Goal: Task Accomplishment & Management: Complete application form

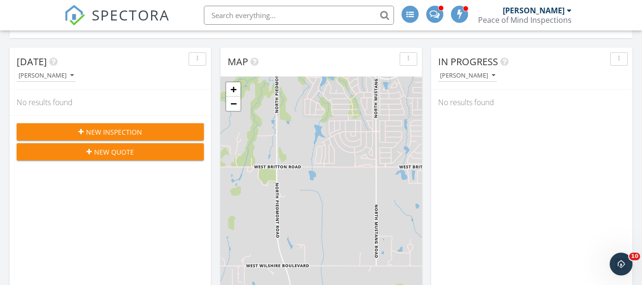
scroll to position [74, 0]
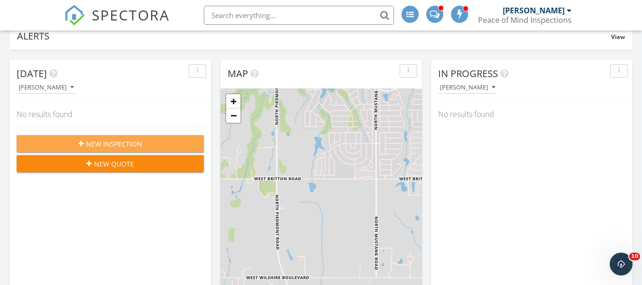
click at [118, 141] on span "New Inspection" at bounding box center [114, 144] width 56 height 10
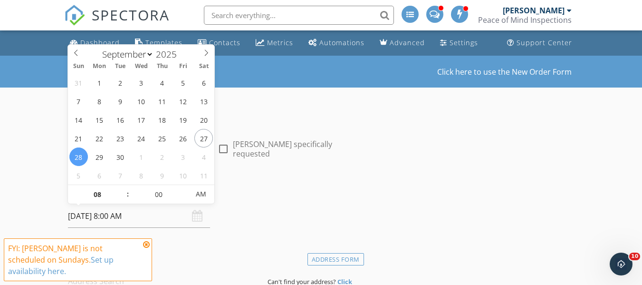
click at [116, 218] on input "09/28/2025 8:00 AM" at bounding box center [139, 215] width 142 height 23
type input "09/30/2025 8:00 AM"
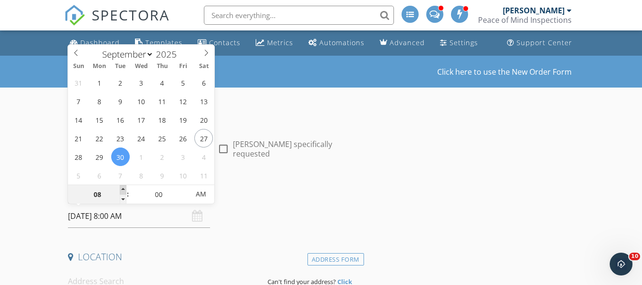
type input "09"
type input "09/30/2025 9:00 AM"
click at [122, 188] on span at bounding box center [123, 190] width 7 height 10
click at [246, 195] on h4 "Date/Time" at bounding box center [214, 191] width 292 height 12
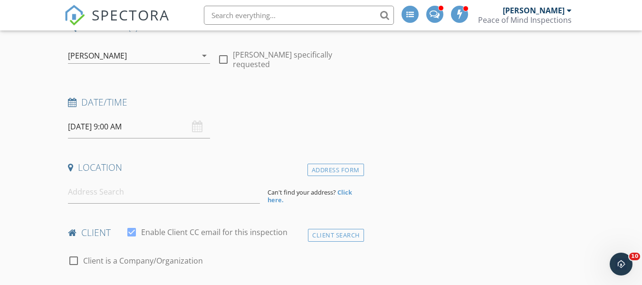
scroll to position [101, 0]
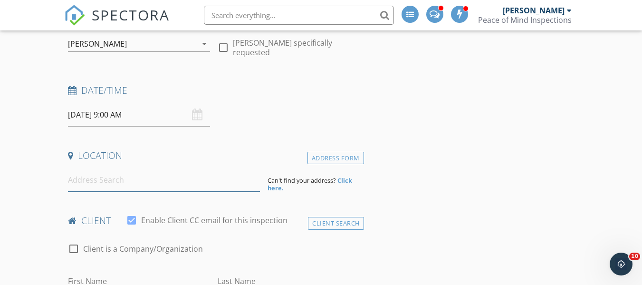
click at [100, 178] on input at bounding box center [164, 179] width 192 height 23
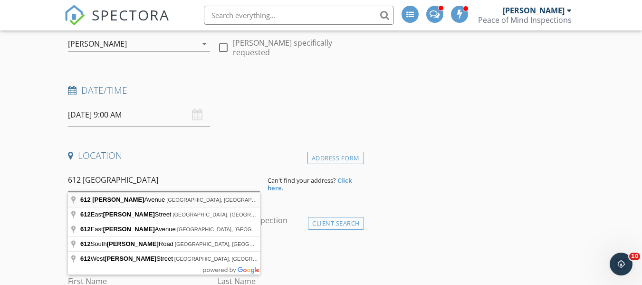
type input "612 Ellsworth Avenue, Yukon, OK, USA"
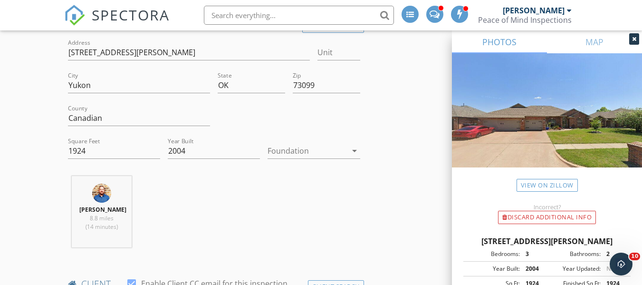
scroll to position [240, 0]
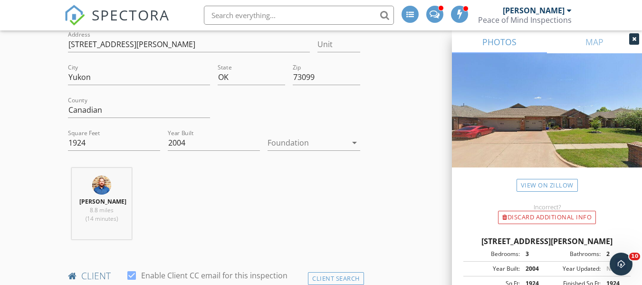
click at [354, 144] on icon "arrow_drop_down" at bounding box center [354, 142] width 11 height 11
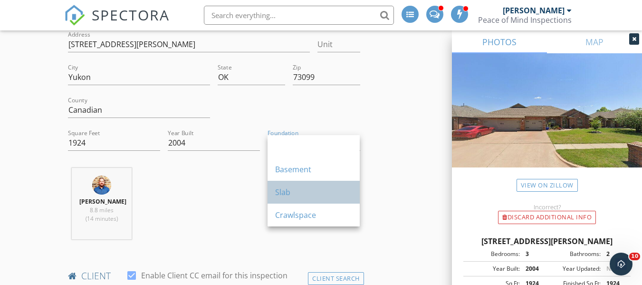
click at [308, 194] on div "Slab" at bounding box center [313, 191] width 77 height 11
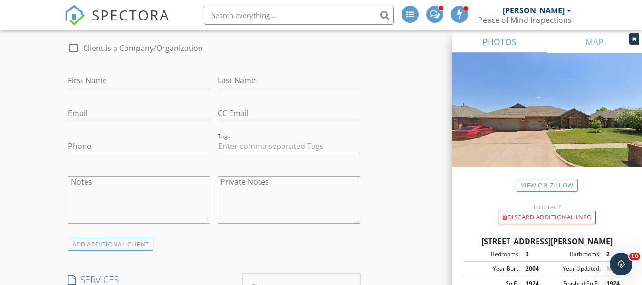
scroll to position [497, 0]
click at [129, 87] on input "First Name" at bounding box center [139, 80] width 142 height 16
type input "Jian"
type input "Chen"
click at [100, 121] on input "Email" at bounding box center [139, 113] width 142 height 16
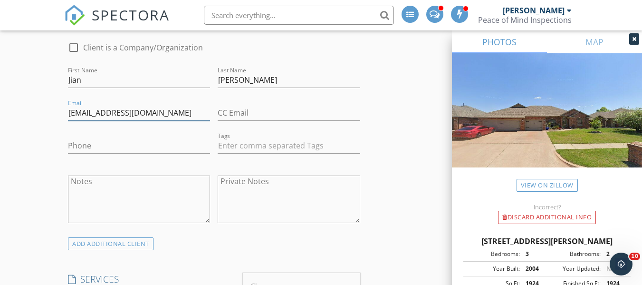
type input "sdjohnchen@gmail.com"
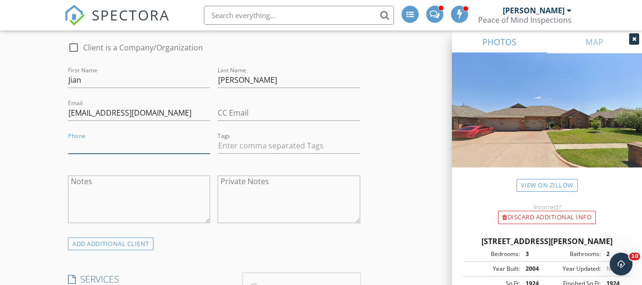
click at [95, 153] on input "Phone" at bounding box center [139, 146] width 142 height 16
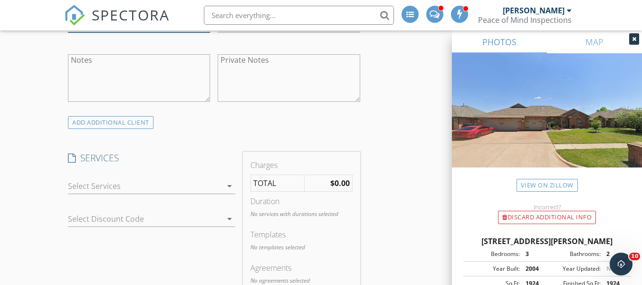
scroll to position [660, 0]
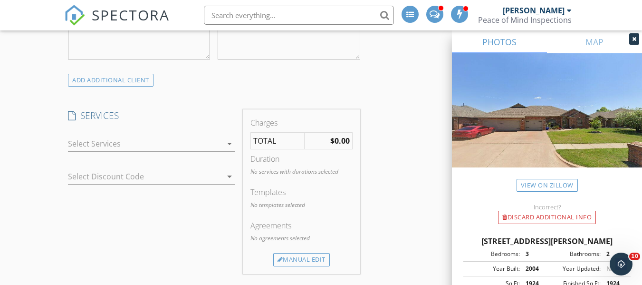
type input "[PHONE_NUMBER]"
click at [230, 149] on icon "arrow_drop_down" at bounding box center [229, 143] width 11 height 11
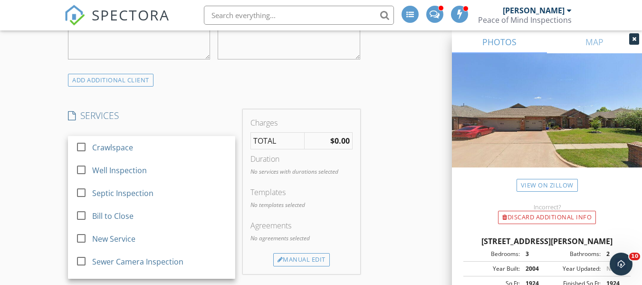
scroll to position [25, 0]
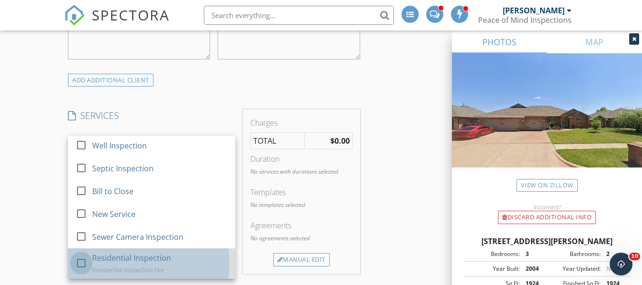
click at [81, 271] on div at bounding box center [81, 263] width 16 height 16
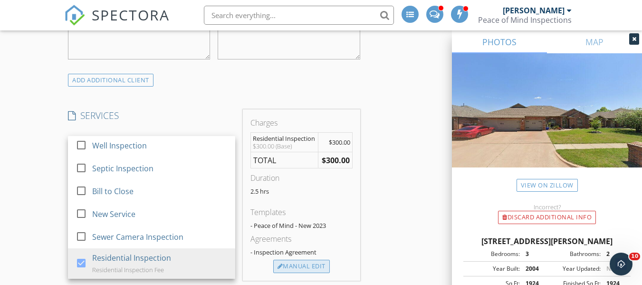
click at [288, 271] on div "Manual Edit" at bounding box center [301, 265] width 57 height 13
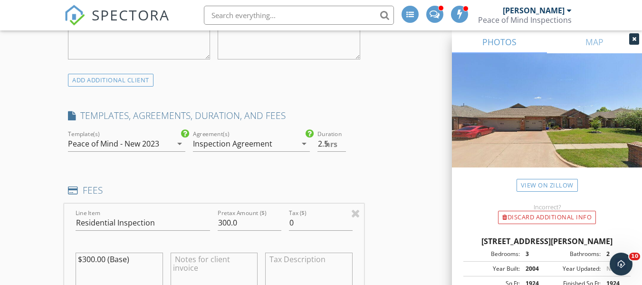
click at [209, 268] on textarea at bounding box center [214, 276] width 87 height 48
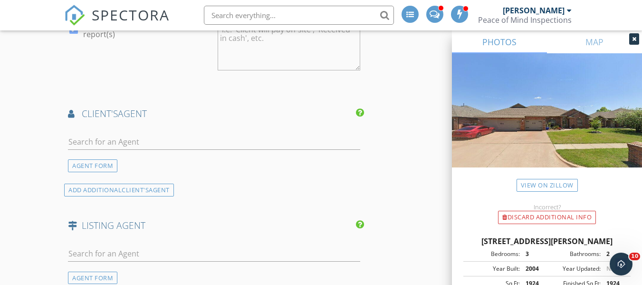
scroll to position [1143, 0]
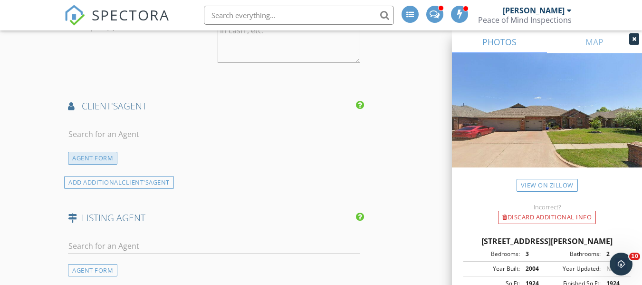
type textarea "Residential Inspection Fee"
click at [105, 163] on div "AGENT FORM" at bounding box center [92, 158] width 49 height 13
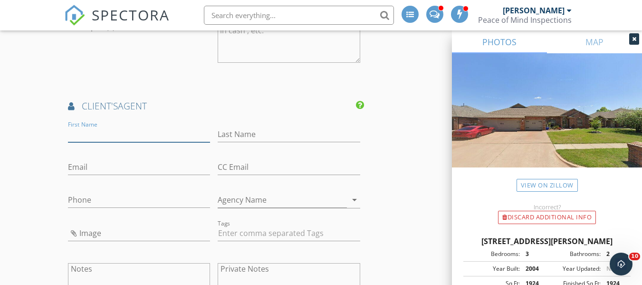
click at [107, 142] on input "First Name" at bounding box center [139, 134] width 142 height 16
type input "[PERSON_NAME]"
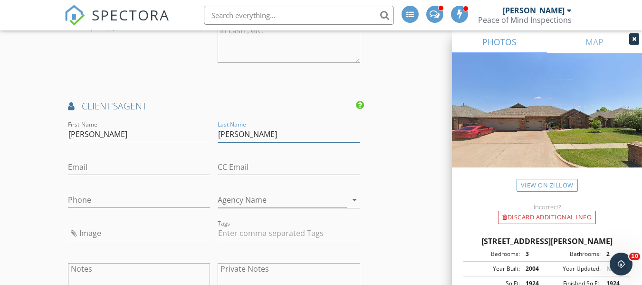
type input "[PERSON_NAME]"
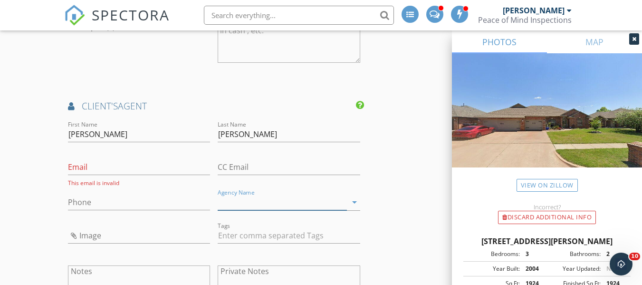
click at [234, 206] on input "Agency Name" at bounding box center [282, 202] width 129 height 16
type input "Adwon Realty"
click at [118, 209] on input "Phone" at bounding box center [139, 202] width 142 height 16
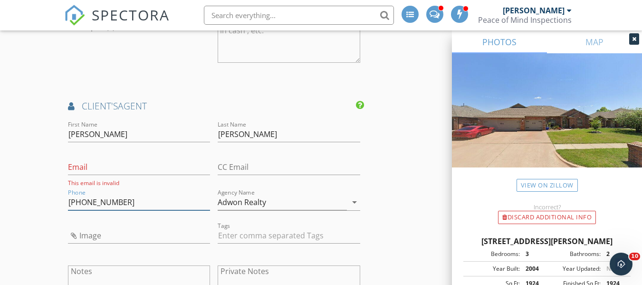
type input "918-971-8272"
click at [103, 175] on input "Email" at bounding box center [139, 167] width 142 height 16
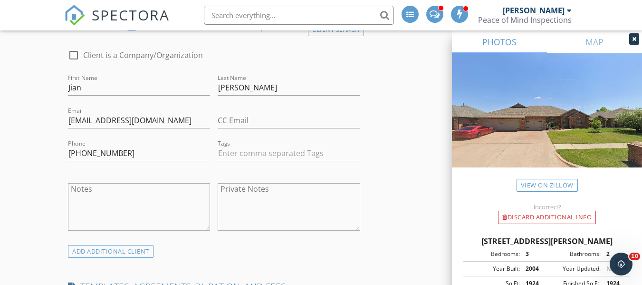
scroll to position [487, 0]
type input "tom@adwonrealty.com"
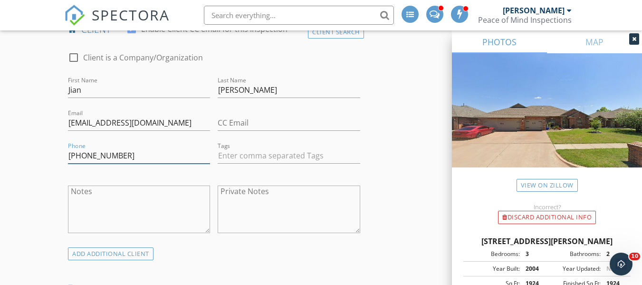
click at [122, 163] on input "918-971-8272" at bounding box center [139, 156] width 142 height 16
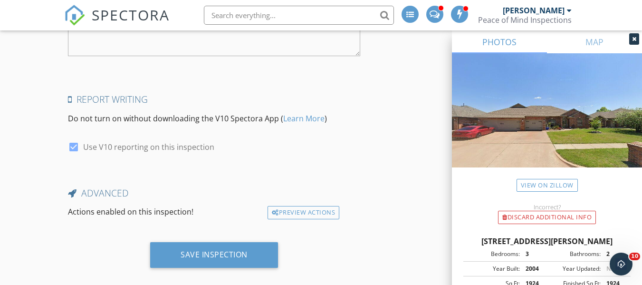
scroll to position [1791, 0]
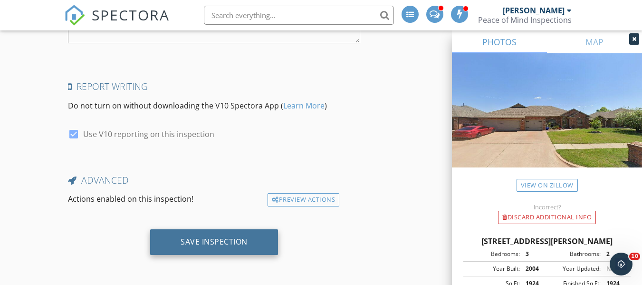
type input "917-224-8758"
click at [215, 241] on div "Save Inspection" at bounding box center [214, 242] width 67 height 10
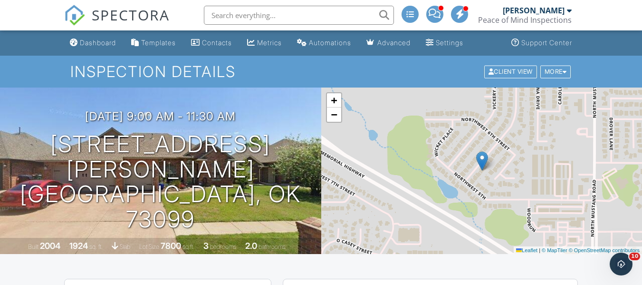
click at [129, 17] on span "SPECTORA" at bounding box center [131, 15] width 78 height 20
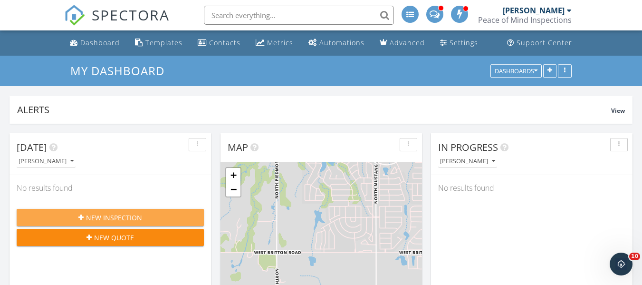
click at [110, 215] on span "New Inspection" at bounding box center [114, 217] width 56 height 10
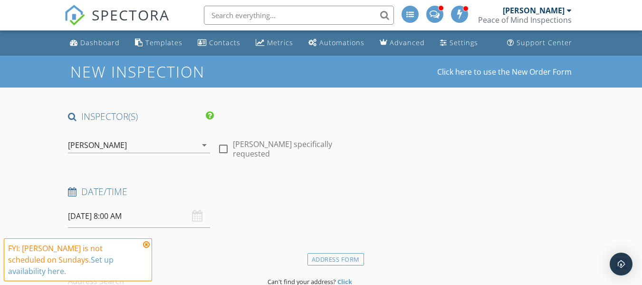
click at [123, 217] on input "[DATE] 8:00 AM" at bounding box center [139, 215] width 142 height 23
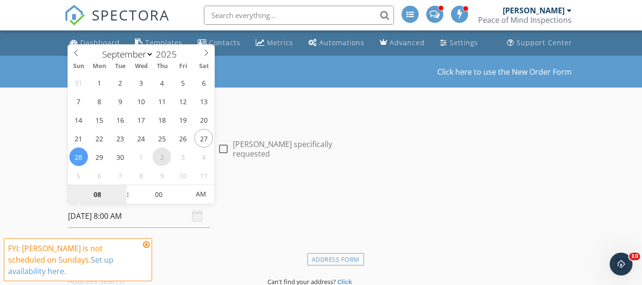
select select "9"
type input "[DATE] 8:00 AM"
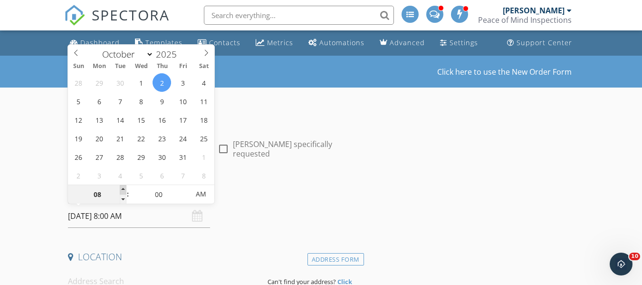
type input "09"
type input "[DATE] 9:00 AM"
click at [122, 188] on span at bounding box center [123, 190] width 7 height 10
type input "10"
type input "10/02/2025 10:00 AM"
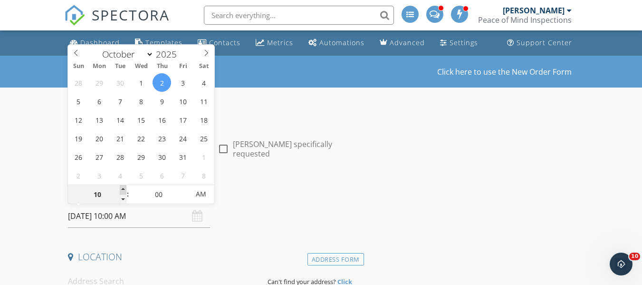
click at [122, 188] on span at bounding box center [123, 190] width 7 height 10
type input "11"
type input "10/02/2025 11:00 AM"
click at [122, 188] on span at bounding box center [123, 190] width 7 height 10
type input "12"
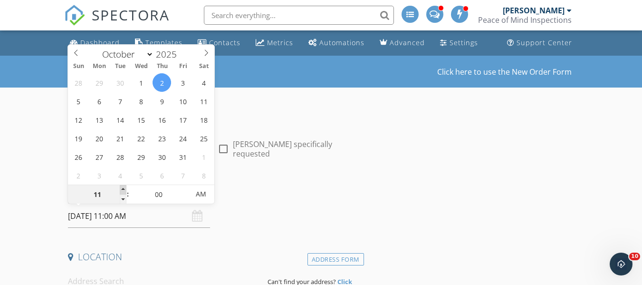
type input "10/02/2025 12:00 PM"
click at [122, 188] on span at bounding box center [123, 190] width 7 height 10
type input "01"
type input "10/02/2025 1:00 PM"
click at [122, 188] on span at bounding box center [123, 190] width 7 height 10
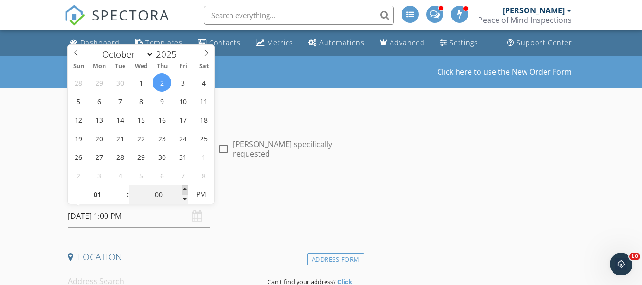
type input "05"
type input "10/02/2025 1:05 PM"
click at [184, 189] on span at bounding box center [185, 190] width 7 height 10
type input "10"
type input "10/02/2025 1:10 PM"
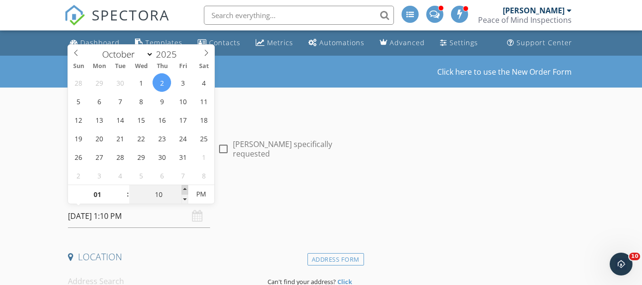
click at [184, 189] on span at bounding box center [185, 190] width 7 height 10
type input "15"
type input "10/02/2025 1:15 PM"
click at [184, 189] on span at bounding box center [185, 190] width 7 height 10
type input "20"
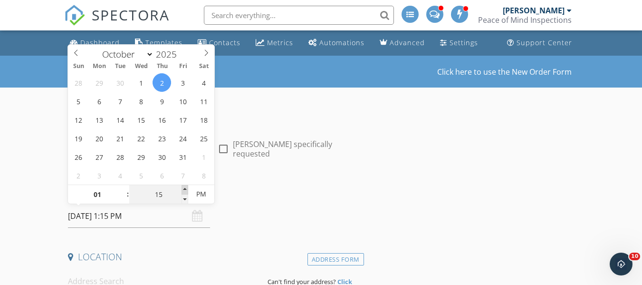
type input "10/02/2025 1:20 PM"
click at [184, 189] on span at bounding box center [185, 190] width 7 height 10
type input "25"
type input "10/02/2025 1:25 PM"
click at [184, 189] on span at bounding box center [185, 190] width 7 height 10
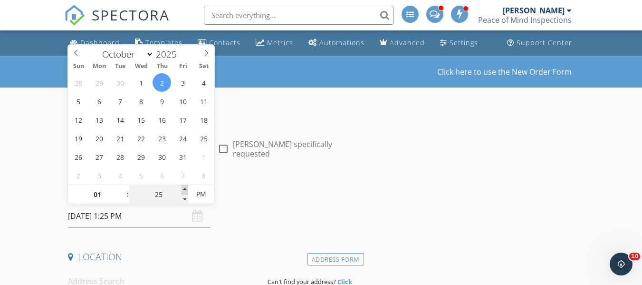
type input "30"
type input "[DATE] 1:30 PM"
click at [184, 189] on span at bounding box center [185, 190] width 7 height 10
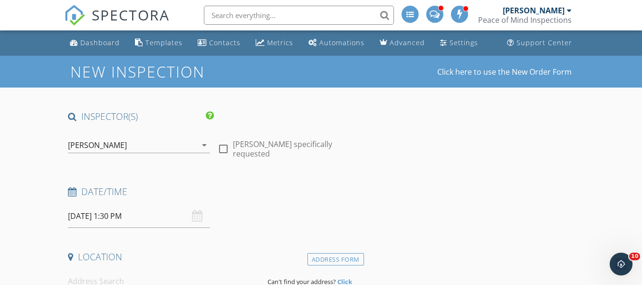
click at [262, 192] on h4 "Date/Time" at bounding box center [214, 191] width 292 height 12
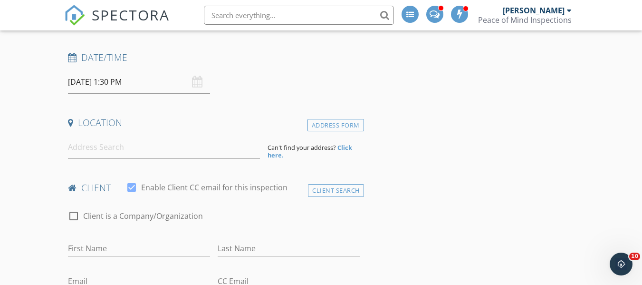
scroll to position [138, 0]
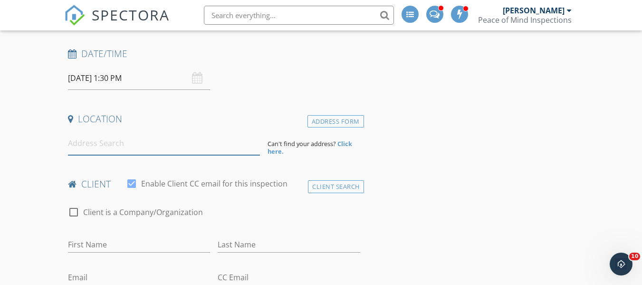
click at [114, 143] on input at bounding box center [164, 143] width 192 height 23
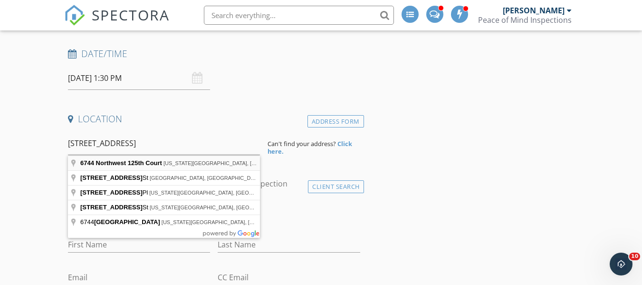
type input "6744 Northwest 125th Court, Oklahoma City, OK, USA"
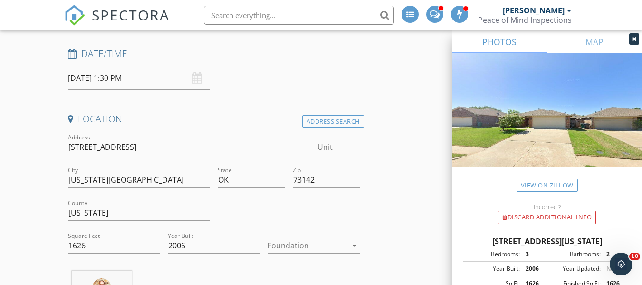
click at [354, 246] on icon "arrow_drop_down" at bounding box center [354, 244] width 11 height 11
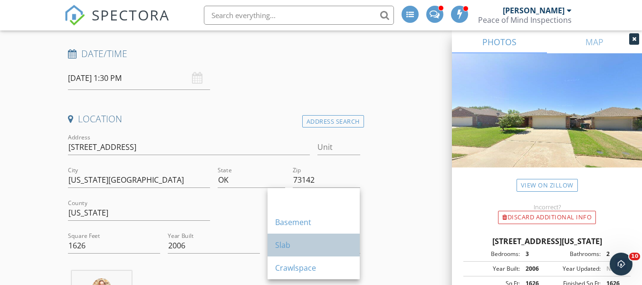
click at [316, 244] on div "Slab" at bounding box center [313, 244] width 77 height 11
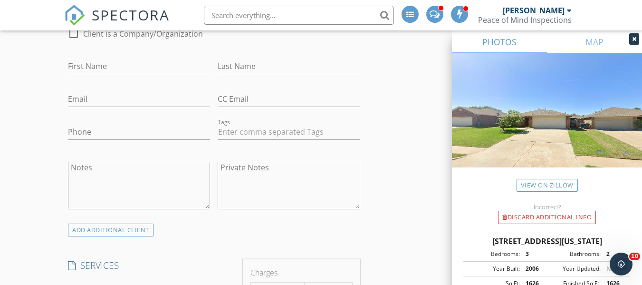
scroll to position [456, 0]
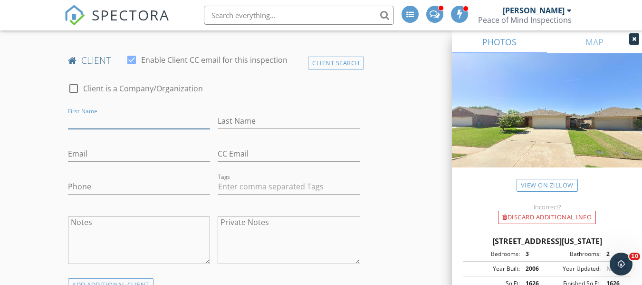
click at [102, 129] on input "First Name" at bounding box center [139, 121] width 142 height 16
type input "Jack"
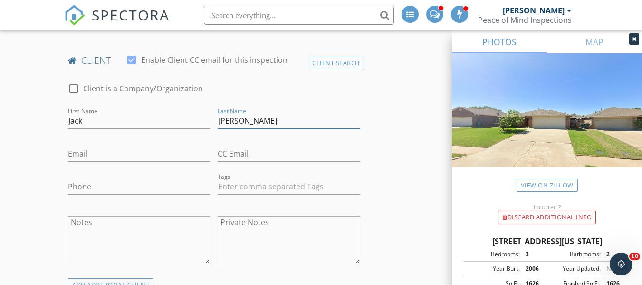
type input "[PERSON_NAME]"
click at [102, 162] on input "Email" at bounding box center [139, 154] width 142 height 16
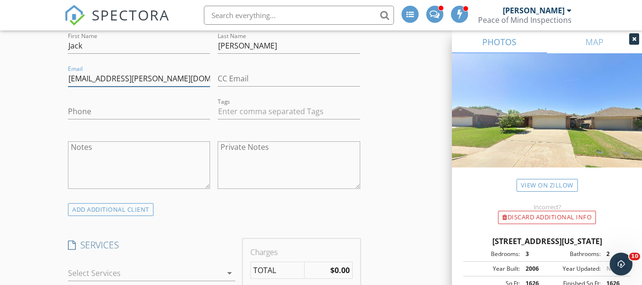
scroll to position [532, 0]
type input "[EMAIL_ADDRESS][PERSON_NAME][DOMAIN_NAME]"
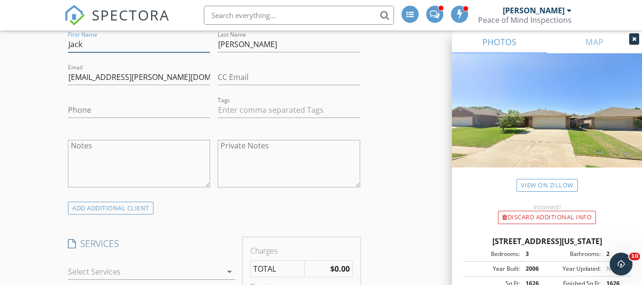
click at [95, 52] on input "Jack" at bounding box center [139, 45] width 142 height 16
type input "Jack & Lauren"
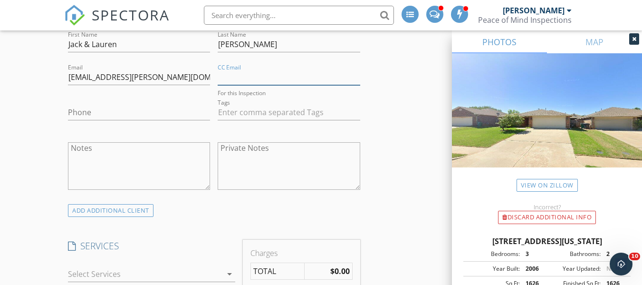
click at [244, 85] on input "CC Email" at bounding box center [289, 77] width 142 height 16
type input "[EMAIL_ADDRESS][DOMAIN_NAME]"
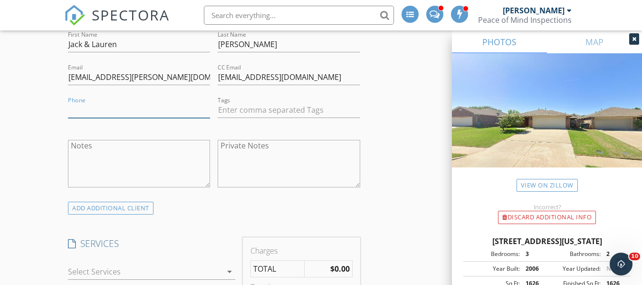
click at [173, 115] on input "Phone" at bounding box center [139, 110] width 142 height 16
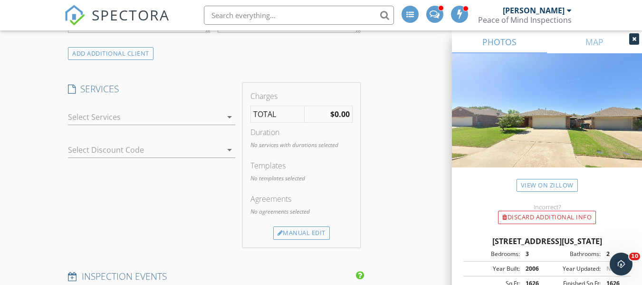
scroll to position [698, 0]
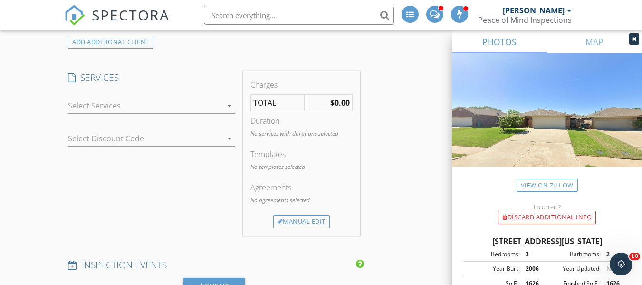
type input "[PHONE_NUMBER]"
click at [231, 111] on icon "arrow_drop_down" at bounding box center [229, 105] width 11 height 11
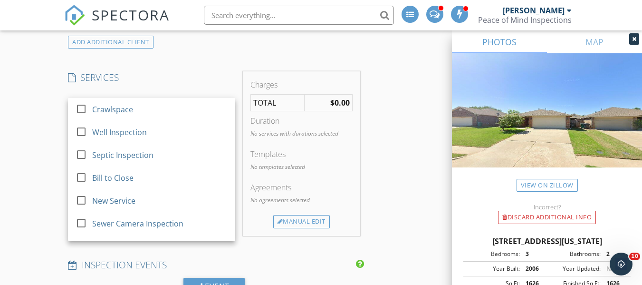
scroll to position [25, 0]
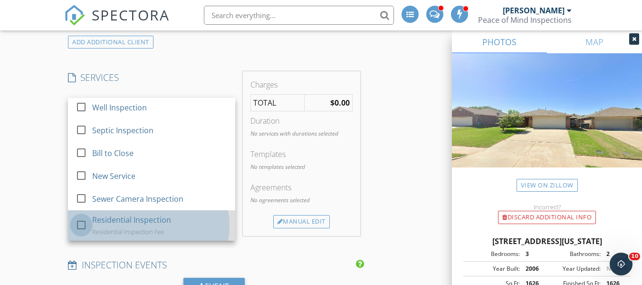
click at [83, 230] on div at bounding box center [81, 225] width 16 height 16
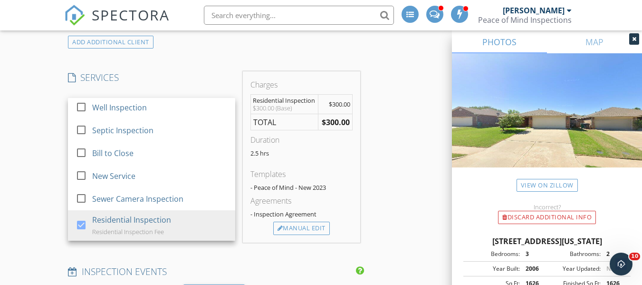
click at [406, 206] on div "INSPECTOR(S) check_box Christopher Allison PRIMARY Christopher Allison arrow_dr…" at bounding box center [321, 243] width 514 height 1663
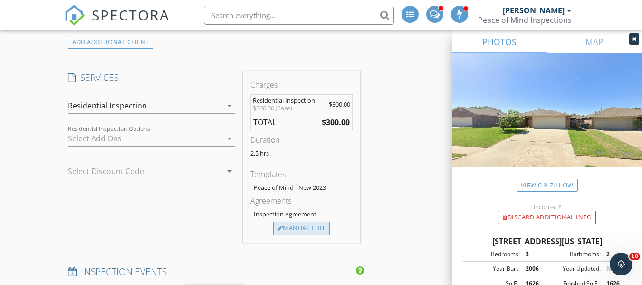
click at [310, 235] on div "Manual Edit" at bounding box center [301, 227] width 57 height 13
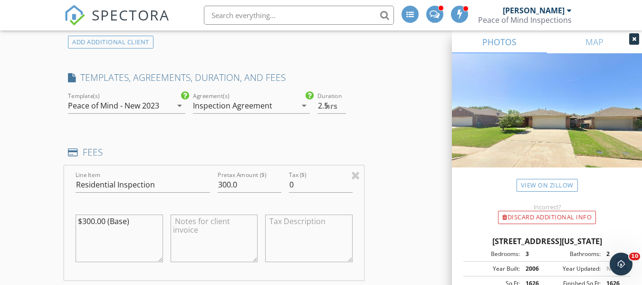
click at [226, 242] on textarea at bounding box center [214, 238] width 87 height 48
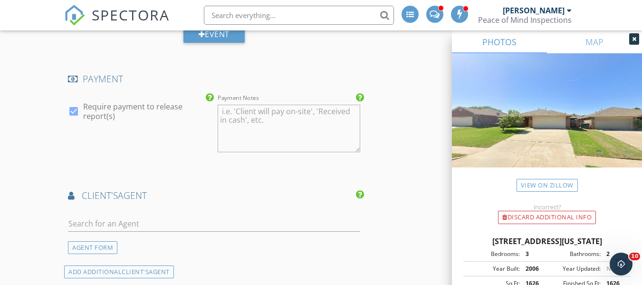
scroll to position [1091, 0]
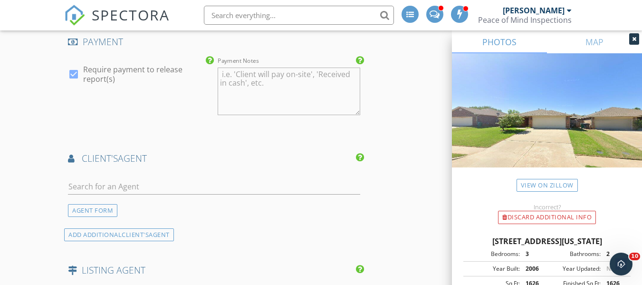
type textarea "Residential Inspection Fee"
click at [119, 192] on input "text" at bounding box center [214, 187] width 292 height 16
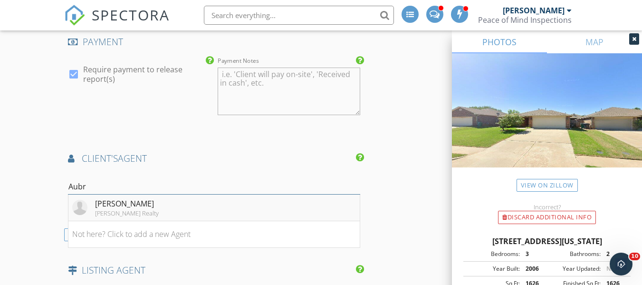
type input "Aubr"
click at [115, 217] on div "[PERSON_NAME] Realty" at bounding box center [127, 213] width 64 height 8
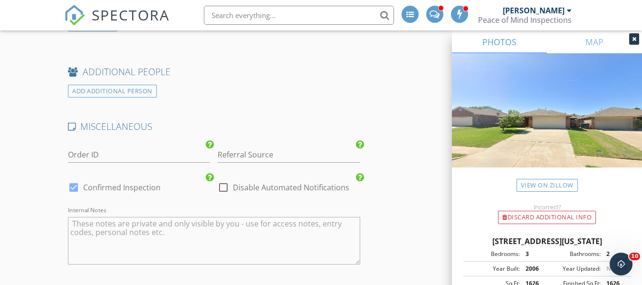
scroll to position [1798, 0]
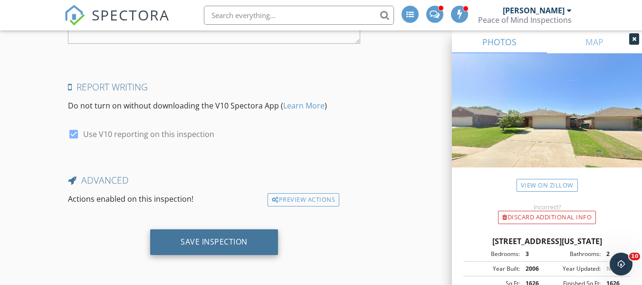
click at [211, 240] on div "Save Inspection" at bounding box center [214, 242] width 67 height 10
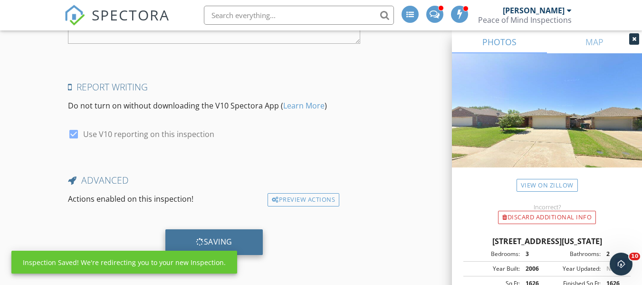
click at [211, 240] on div "Saving" at bounding box center [214, 242] width 37 height 10
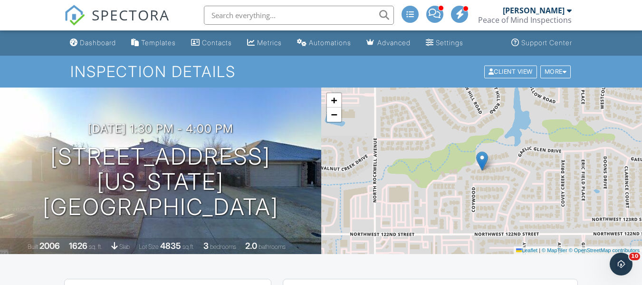
click at [123, 15] on span "SPECTORA" at bounding box center [131, 15] width 78 height 20
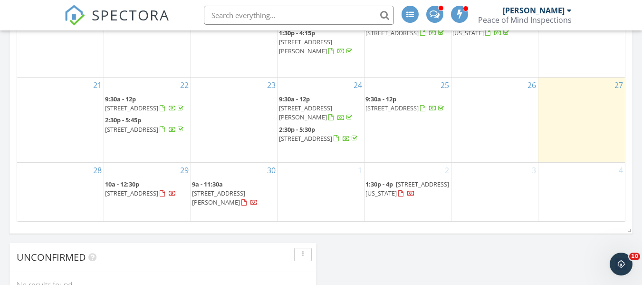
scroll to position [660, 0]
